Goal: Task Accomplishment & Management: Use online tool/utility

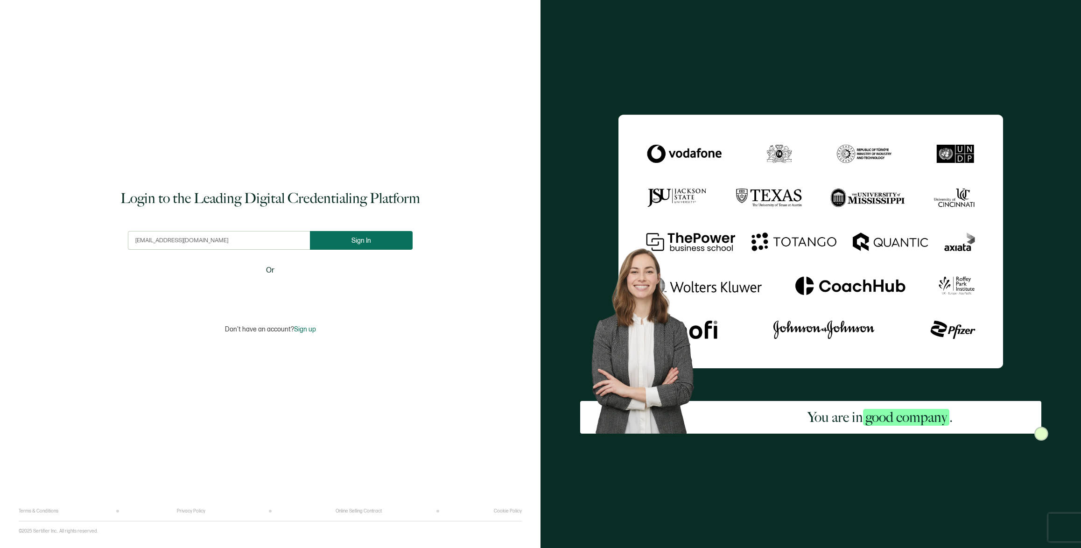
click at [364, 239] on span "Sign In" at bounding box center [361, 240] width 20 height 7
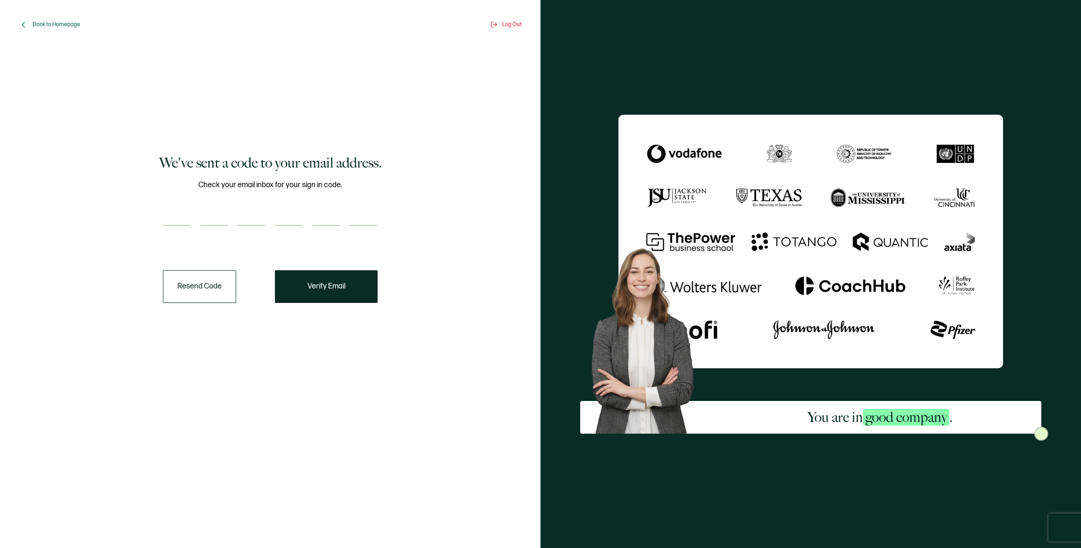
click at [179, 219] on input "number" at bounding box center [177, 216] width 28 height 19
paste input "7"
type input "7"
type input "0"
type input "8"
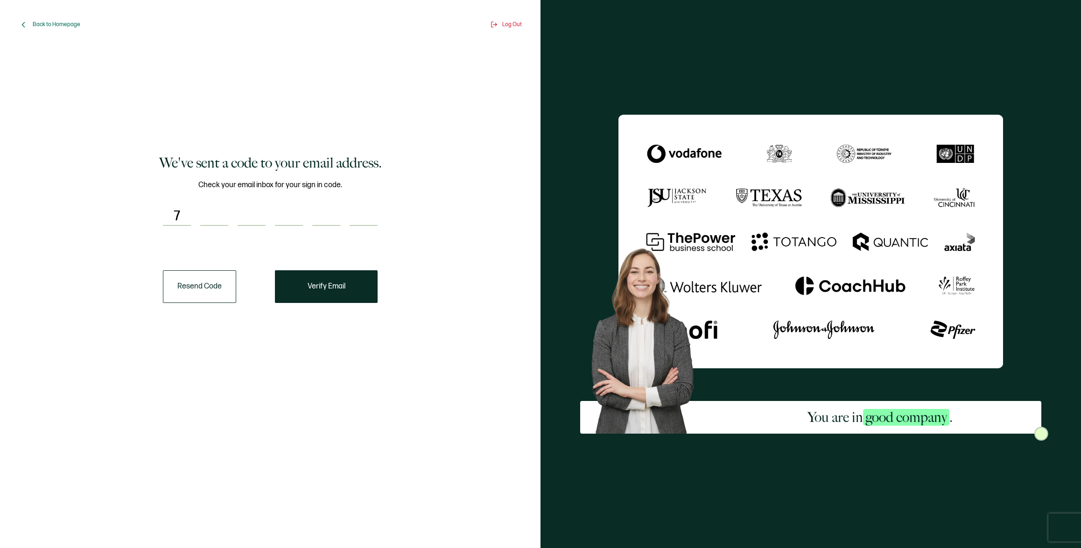
type input "6"
type input "4"
type input "5"
click at [343, 294] on button "Verify Email" at bounding box center [326, 286] width 103 height 33
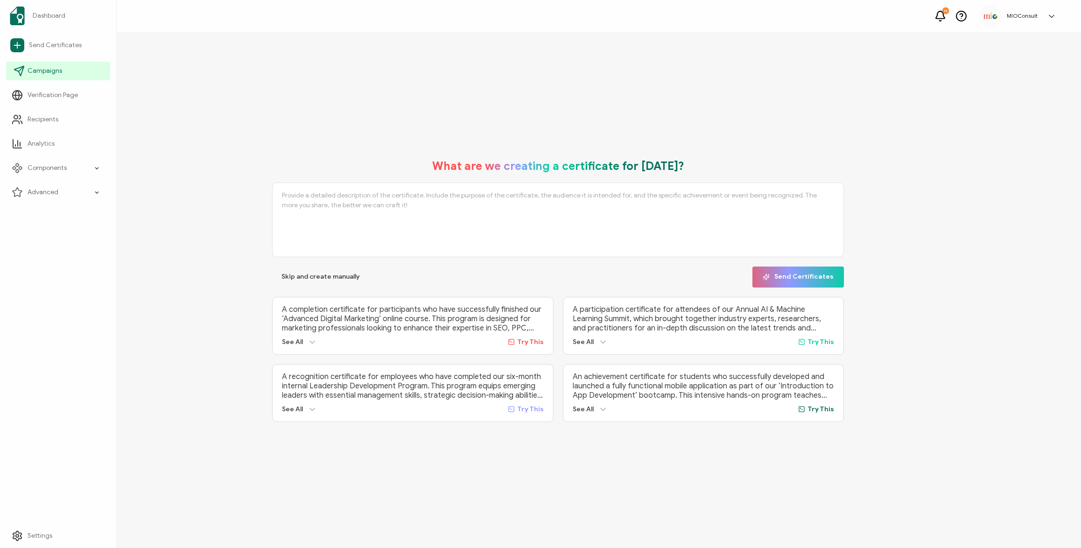
click at [40, 71] on span "Campaigns" at bounding box center [45, 70] width 35 height 9
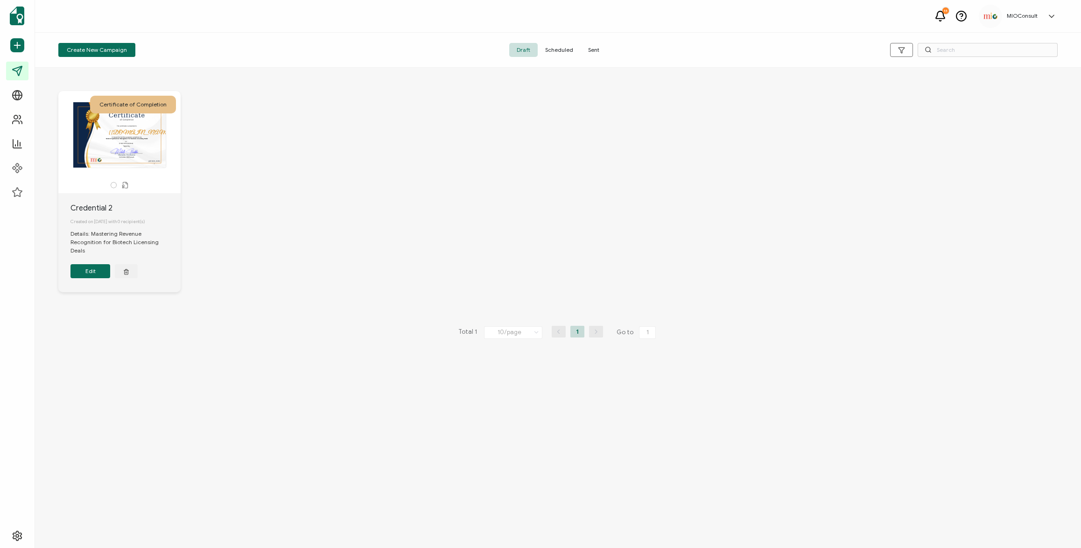
click at [127, 140] on div "[[DOMAIN_NAME]] The date the credential was issued. This will automatically upd…" at bounding box center [119, 134] width 98 height 65
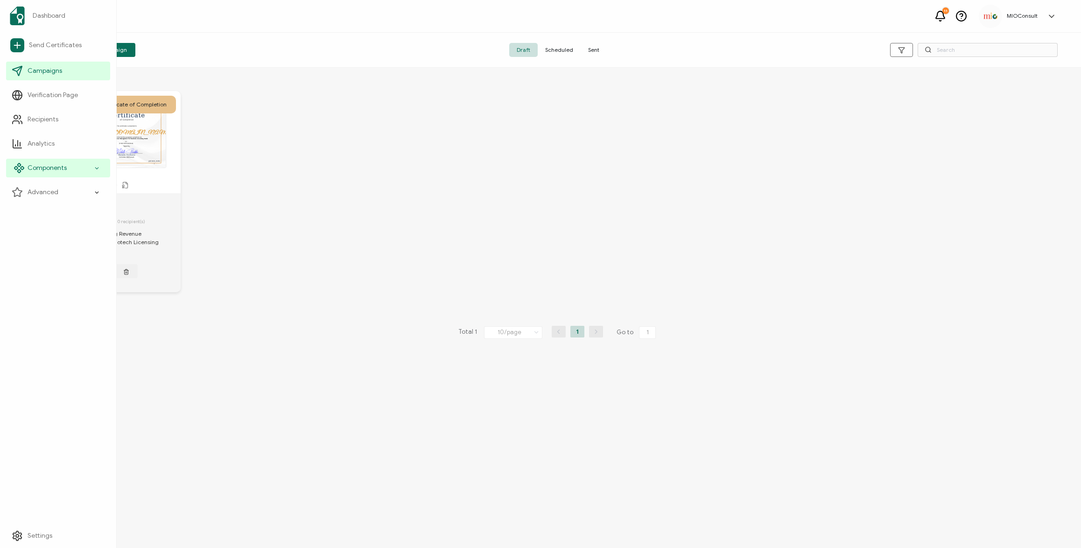
click at [98, 168] on icon at bounding box center [97, 168] width 6 height 11
click at [71, 193] on span "Credential Designs" at bounding box center [62, 192] width 57 height 9
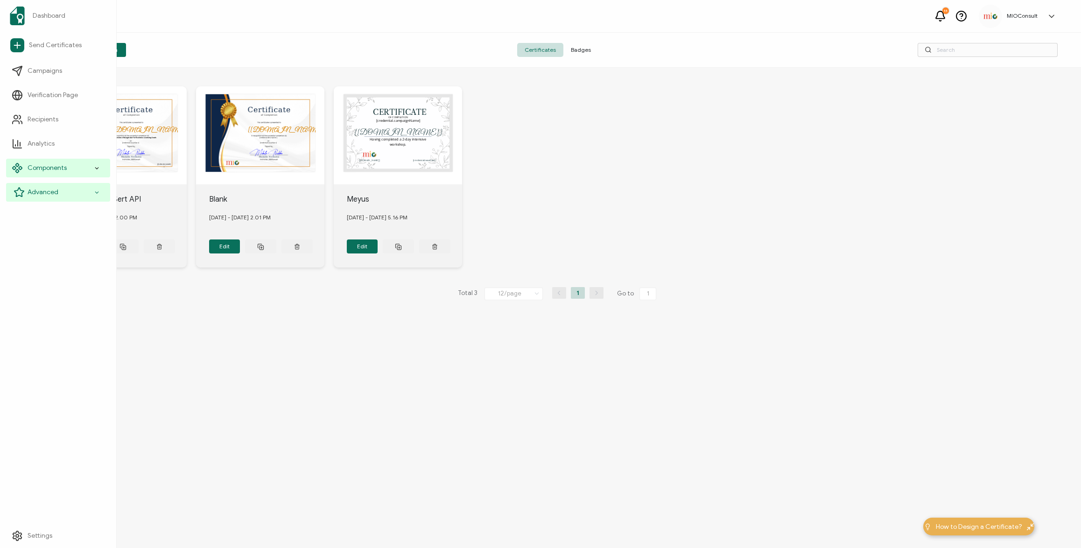
click at [101, 190] on div "Advanced" at bounding box center [58, 192] width 104 height 19
click at [97, 173] on icon at bounding box center [97, 168] width 6 height 11
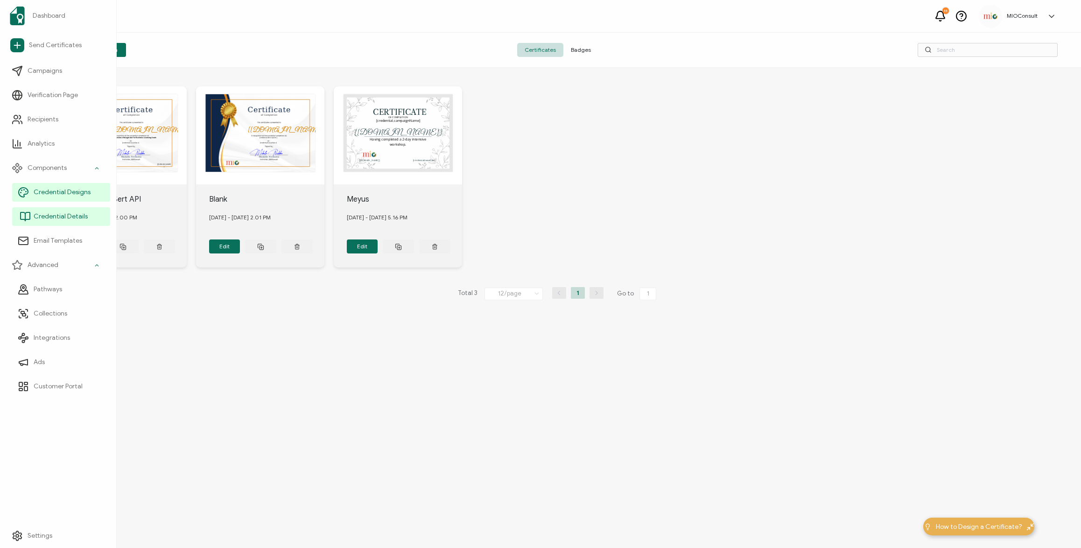
click at [65, 217] on span "Credential Details" at bounding box center [61, 216] width 54 height 9
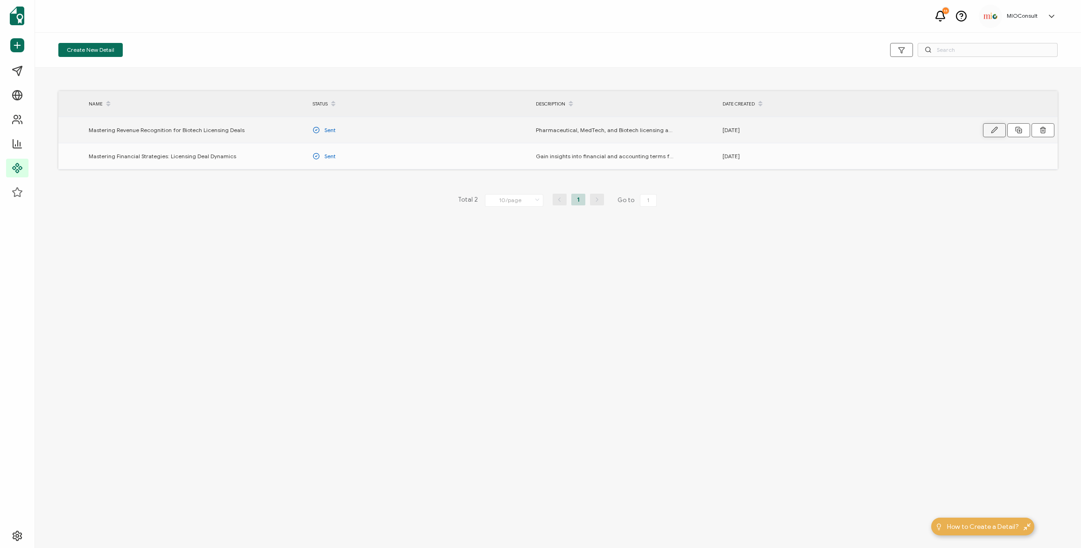
click at [996, 130] on icon "button" at bounding box center [994, 129] width 7 height 7
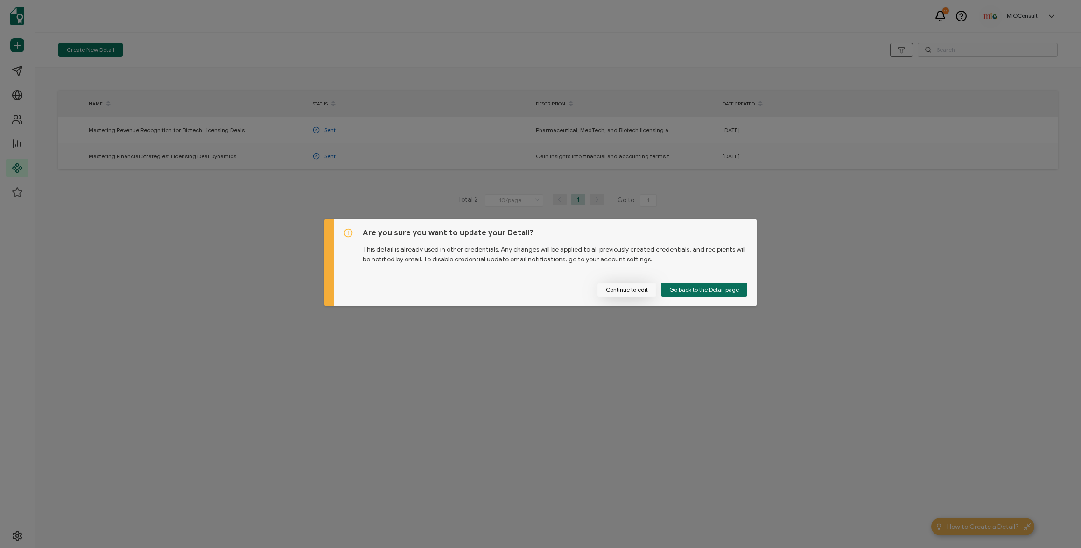
click at [629, 287] on button "Continue to edit" at bounding box center [626, 290] width 59 height 14
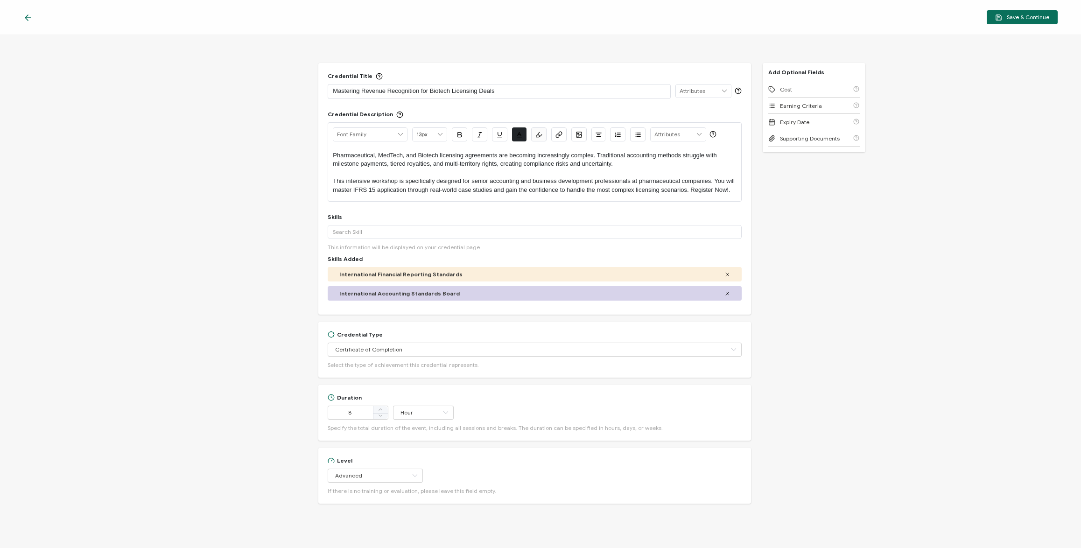
click at [24, 14] on icon at bounding box center [27, 17] width 9 height 9
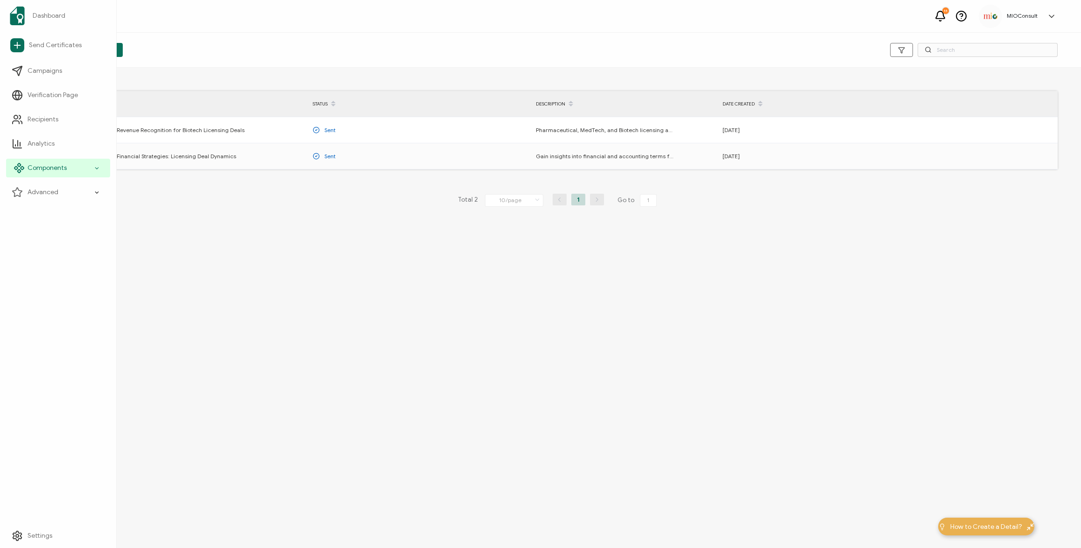
click at [92, 166] on div "Components" at bounding box center [58, 168] width 104 height 19
click at [54, 239] on span "Email Templates" at bounding box center [58, 240] width 49 height 9
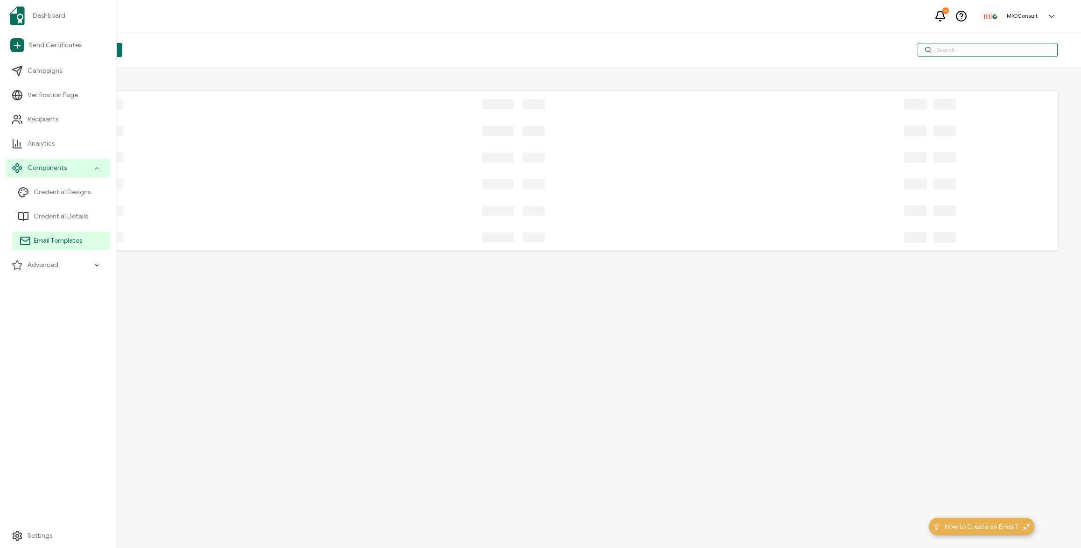
type input "[EMAIL_ADDRESS][DOMAIN_NAME]"
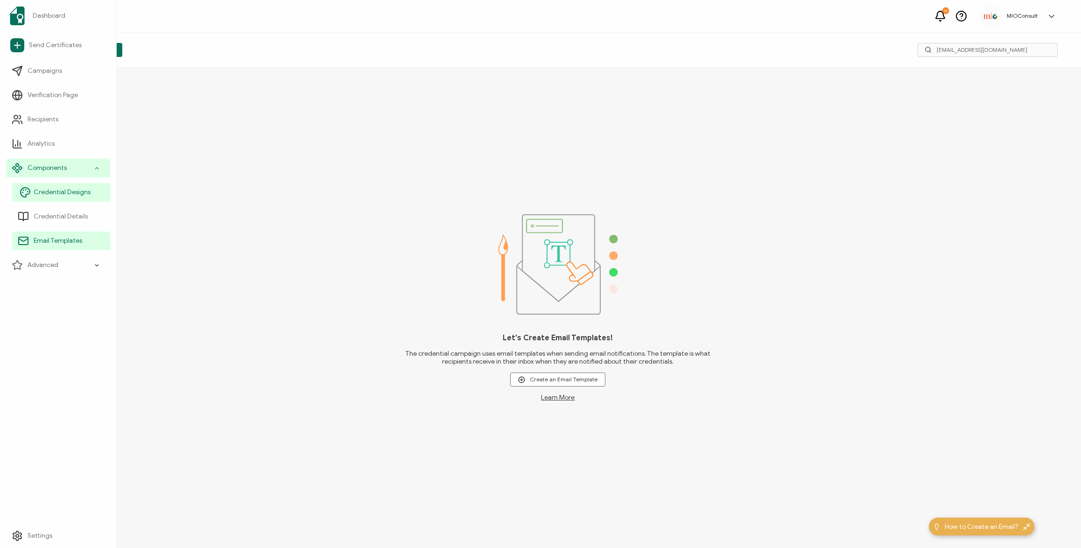
click at [46, 194] on span "Credential Designs" at bounding box center [62, 192] width 57 height 9
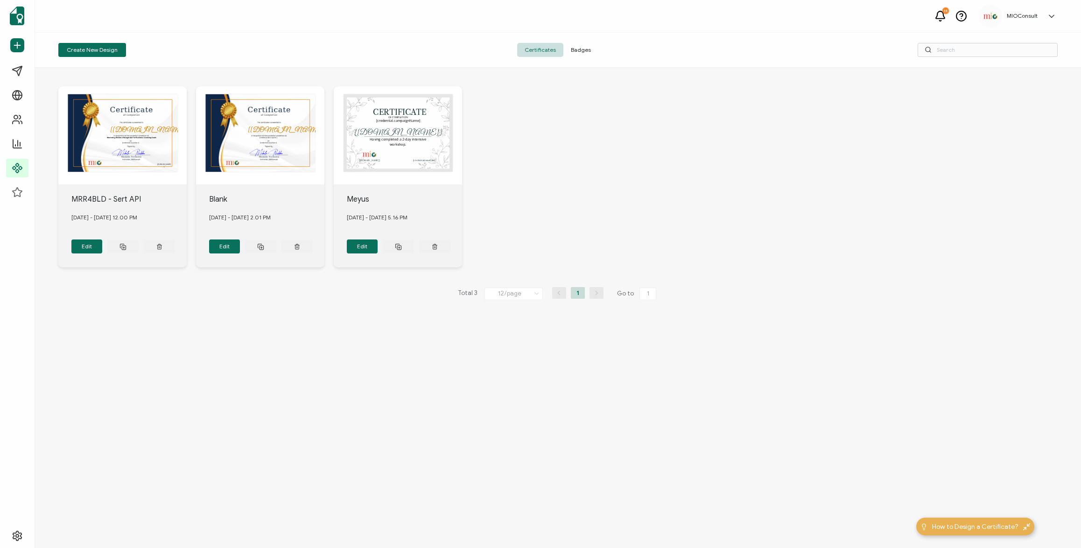
click at [122, 125] on div "[[DOMAIN_NAME]] The date the credential was issued. This will automatically upd…" at bounding box center [122, 135] width 128 height 98
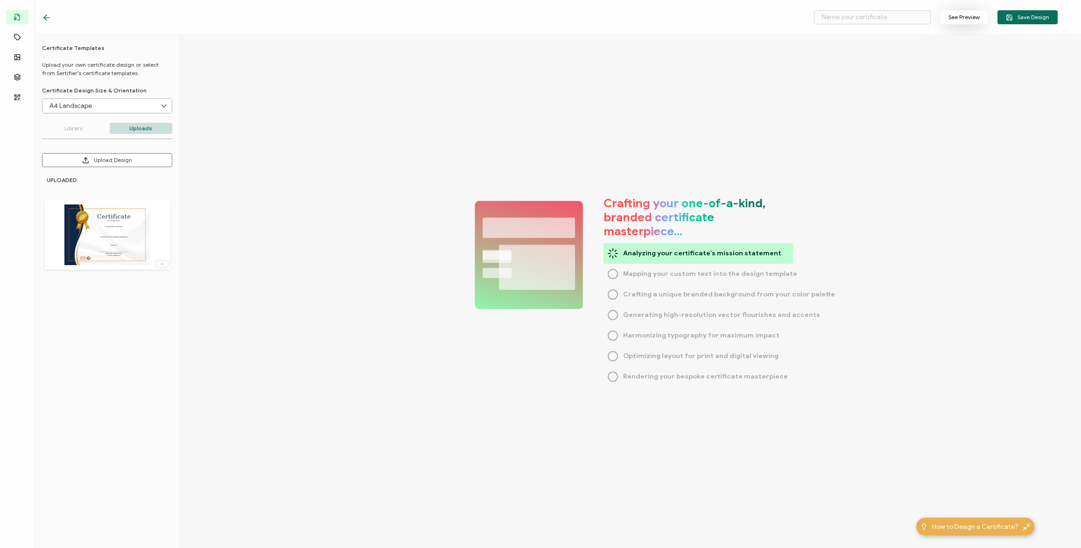
type input "MRR4BLD - Sert API"
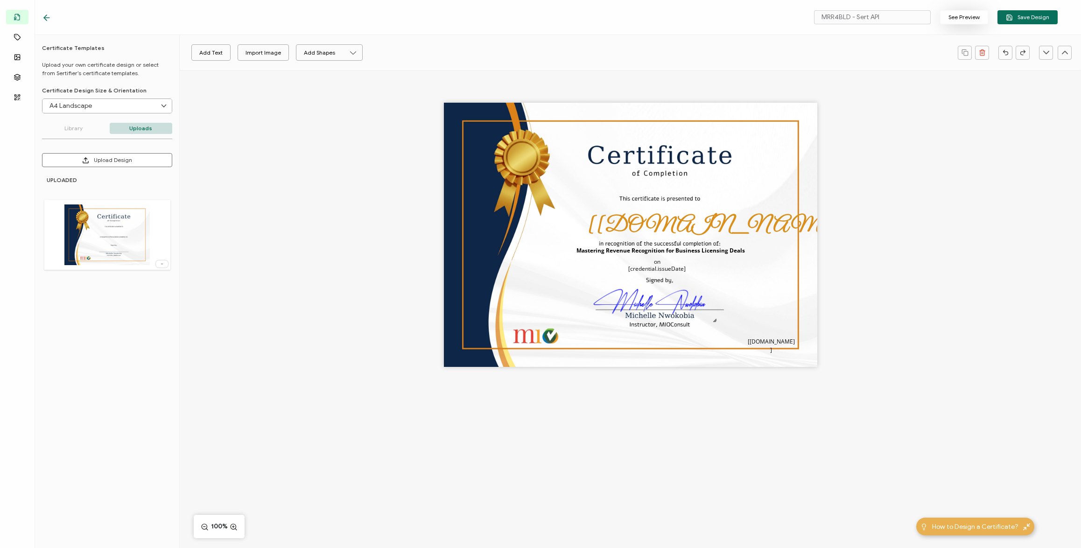
click at [960, 15] on button "See Preview" at bounding box center [964, 17] width 48 height 14
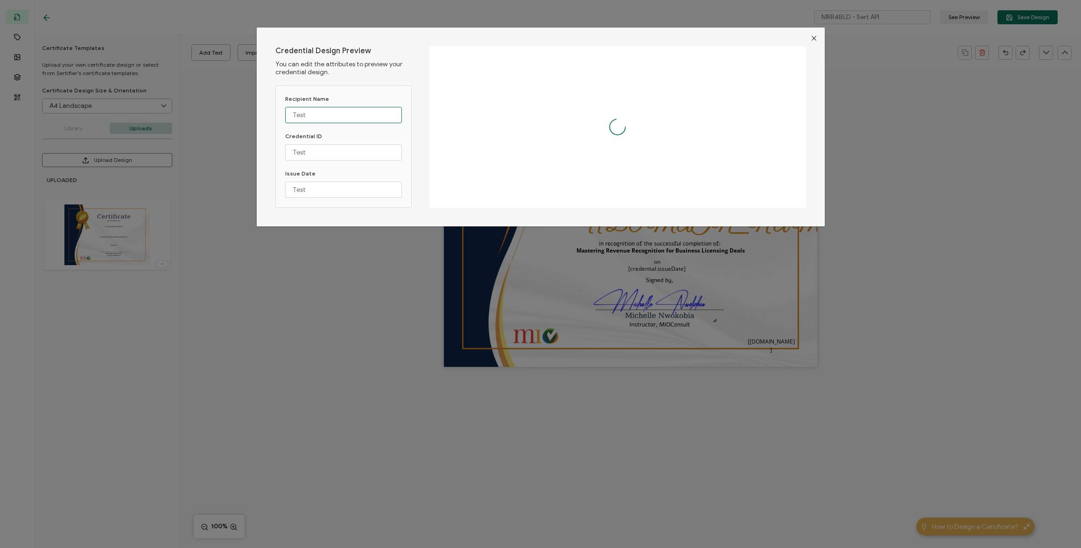
click at [337, 113] on input "Test" at bounding box center [343, 115] width 117 height 16
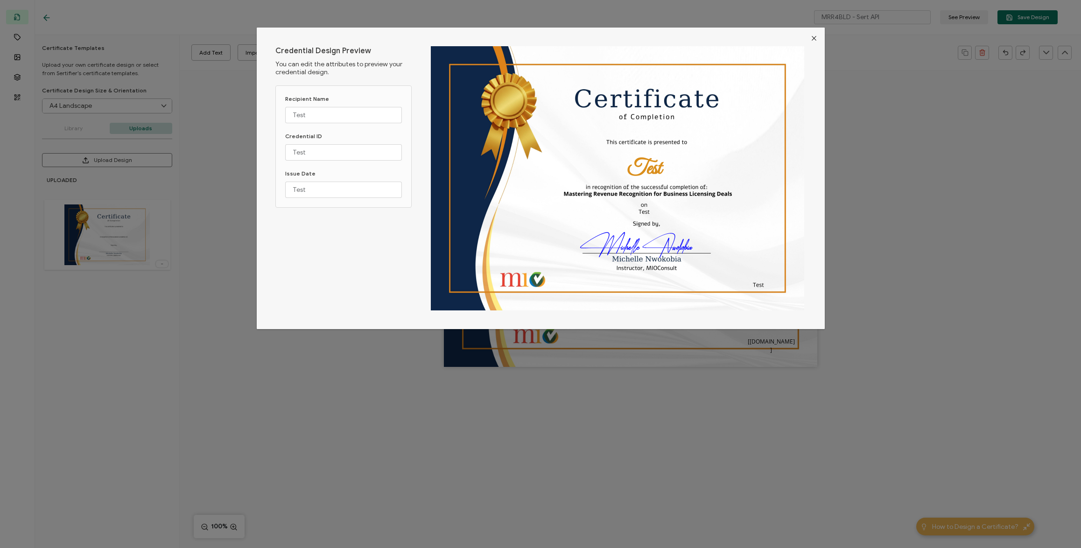
click at [810, 39] on icon "Close" at bounding box center [813, 38] width 7 height 7
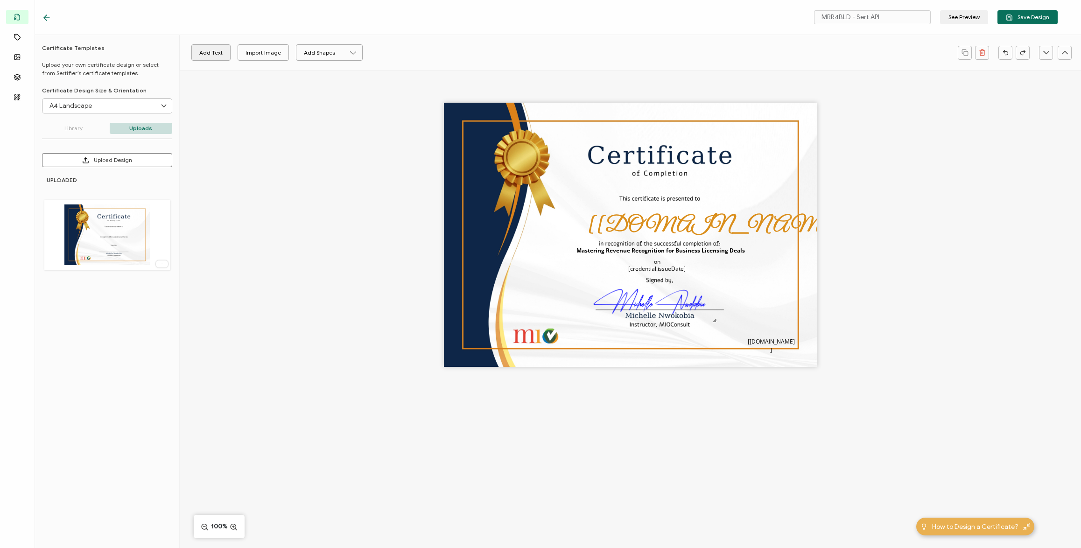
click at [221, 54] on button "Add Text" at bounding box center [210, 52] width 39 height 16
click at [609, 233] on pre "Edit this text" at bounding box center [630, 235] width 68 height 16
drag, startPoint x: 434, startPoint y: 60, endPoint x: 434, endPoint y: 53, distance: 7.0
click at [434, 55] on div "Open Sans Alright Sans [PERSON_NAME] Archivo Black Arial Arimo Blinker Caveat C…" at bounding box center [568, 52] width 769 height 23
click at [434, 55] on icon at bounding box center [440, 52] width 12 height 15
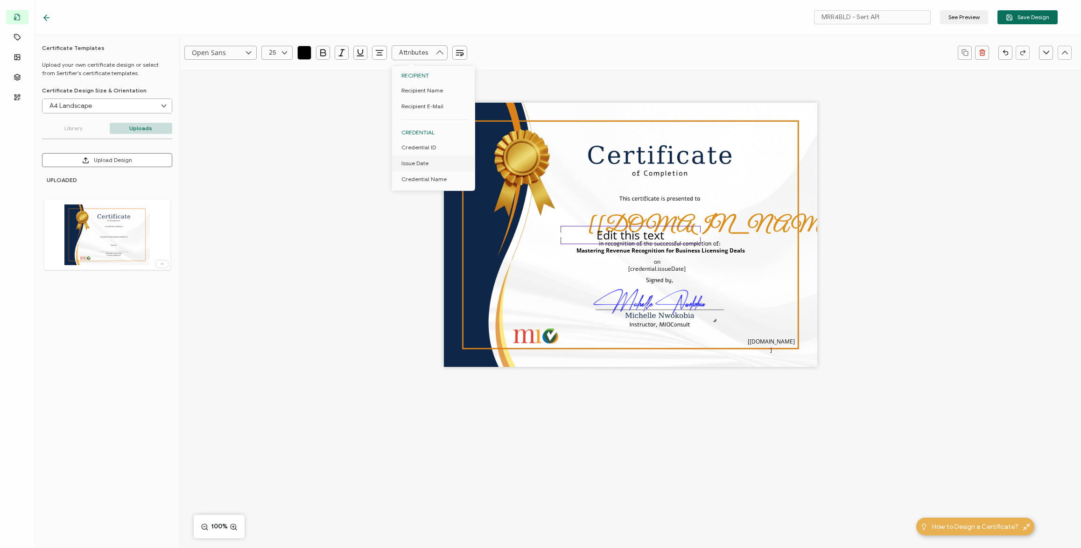
click at [328, 273] on div "The recipient’s full name, which will be automatically filled based on the info…" at bounding box center [630, 251] width 901 height 362
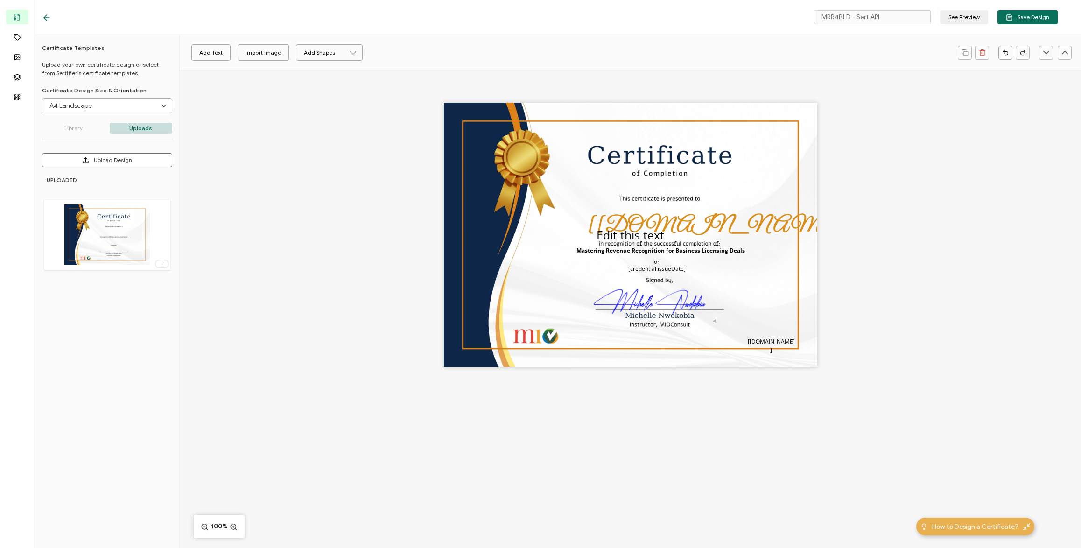
click at [277, 101] on div "The recipient’s full name, which will be automatically filled based on the info…" at bounding box center [630, 251] width 901 height 362
click at [48, 18] on icon at bounding box center [47, 18] width 6 height 0
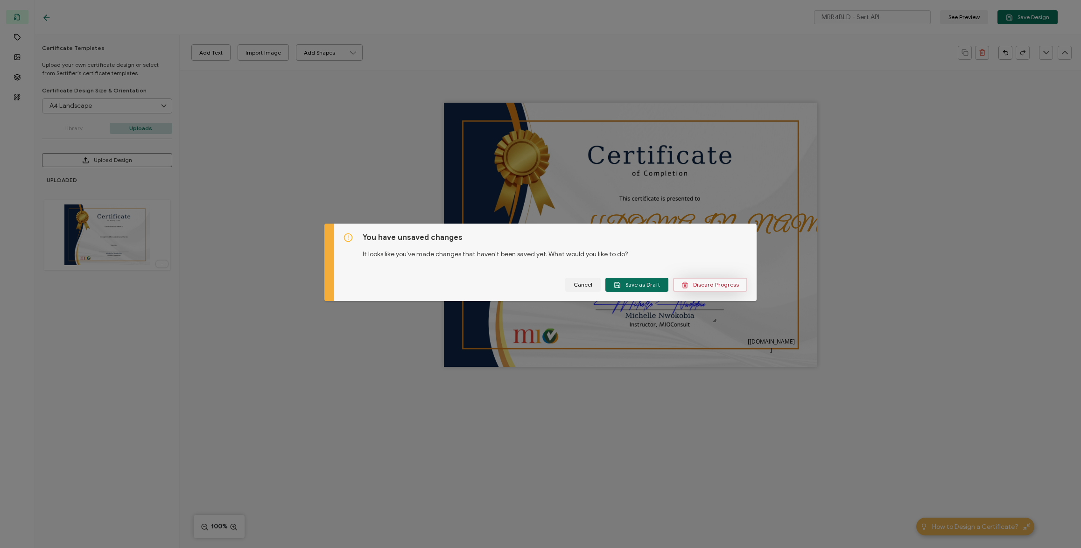
click at [708, 290] on button "Discard Progress" at bounding box center [710, 285] width 74 height 14
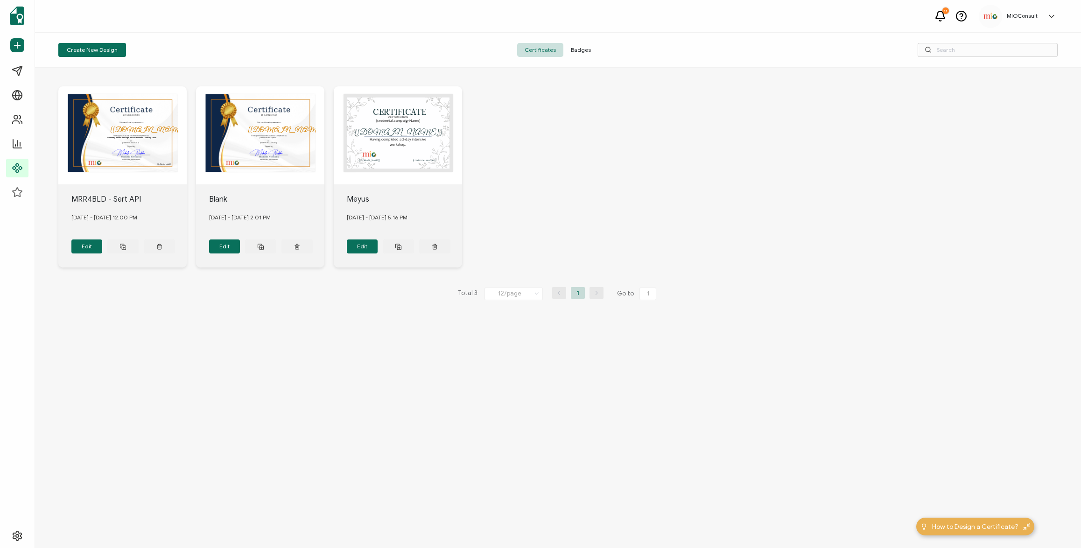
click at [415, 413] on div "[[DOMAIN_NAME]] The date the credential was issued. This will automatically upd…" at bounding box center [558, 308] width 1046 height 480
click at [361, 417] on div "[[DOMAIN_NAME]] The date the credential was issued. This will automatically upd…" at bounding box center [558, 308] width 1046 height 480
click at [370, 399] on div "[[DOMAIN_NAME]] The date the credential was issued. This will automatically upd…" at bounding box center [558, 308] width 1046 height 480
drag, startPoint x: 302, startPoint y: 355, endPoint x: 304, endPoint y: 344, distance: 10.8
click at [303, 355] on div "[[DOMAIN_NAME]] The date the credential was issued. This will automatically upd…" at bounding box center [558, 308] width 1046 height 480
